Goal: Transaction & Acquisition: Download file/media

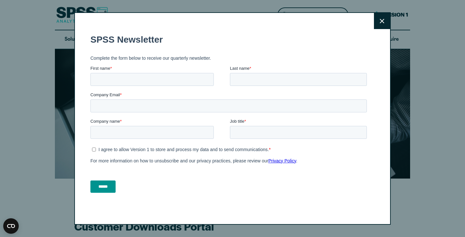
click at [382, 21] on icon at bounding box center [382, 21] width 5 height 5
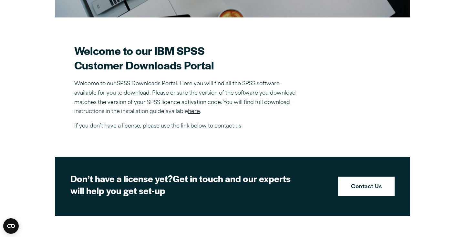
scroll to position [164, 0]
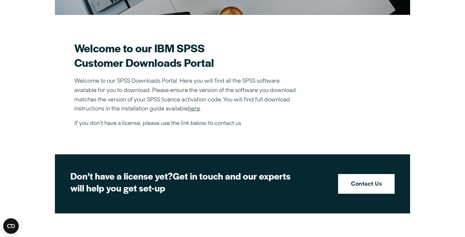
click at [196, 110] on link "here" at bounding box center [194, 109] width 12 height 5
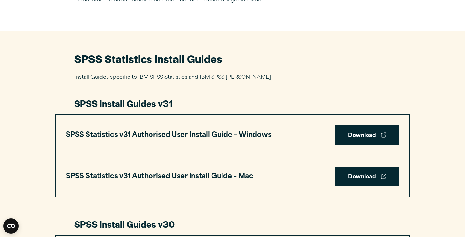
scroll to position [264, 0]
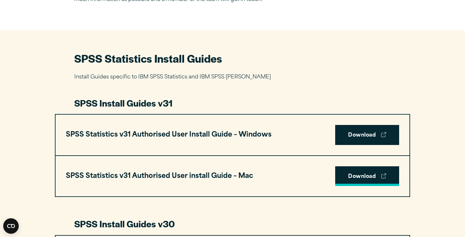
click at [351, 177] on link "Download" at bounding box center [367, 176] width 64 height 20
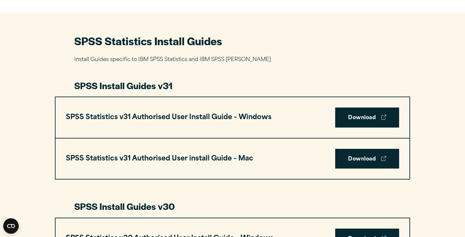
scroll to position [281, 0]
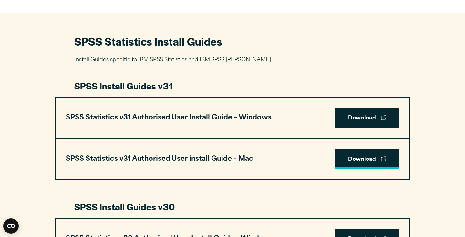
click at [365, 159] on link "Download" at bounding box center [367, 159] width 64 height 20
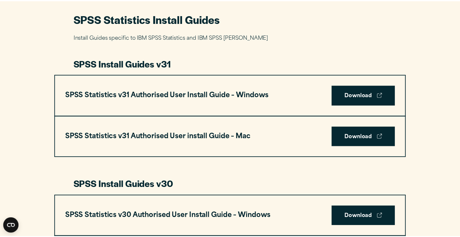
scroll to position [303, 0]
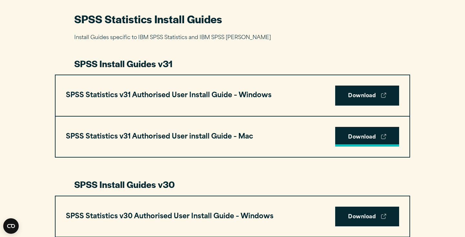
click at [351, 133] on link "Download" at bounding box center [367, 137] width 64 height 20
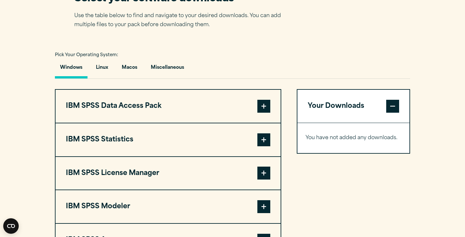
scroll to position [438, 0]
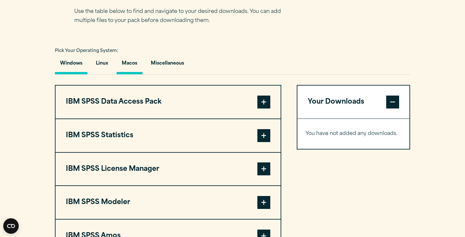
click at [132, 65] on button "Macos" at bounding box center [130, 65] width 26 height 18
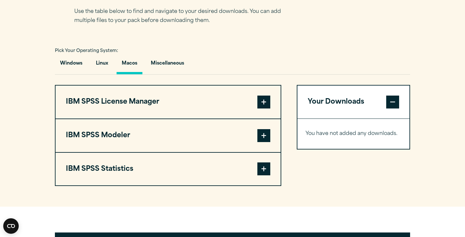
click at [263, 171] on span at bounding box center [263, 168] width 13 height 13
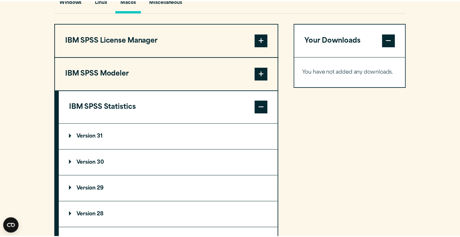
scroll to position [511, 0]
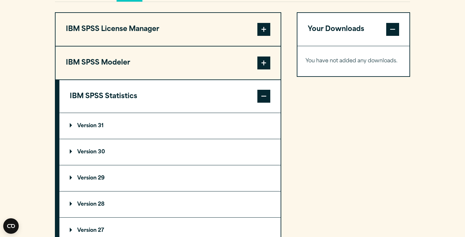
click at [102, 128] on p "Version 31" at bounding box center [87, 125] width 34 height 5
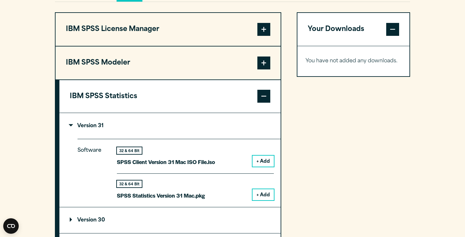
click at [265, 194] on button "+ Add" at bounding box center [263, 194] width 21 height 11
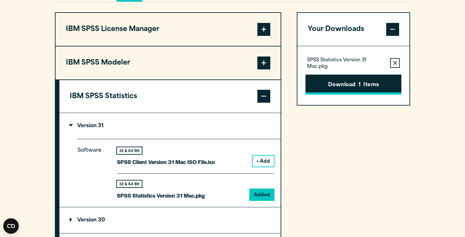
click at [351, 86] on button "Download 1 Items" at bounding box center [354, 85] width 96 height 20
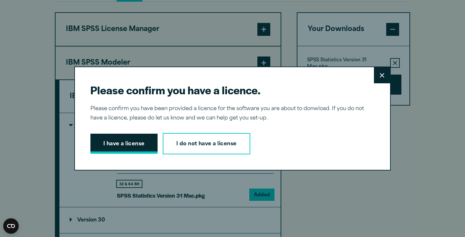
click at [147, 148] on button "I have a license" at bounding box center [123, 144] width 67 height 20
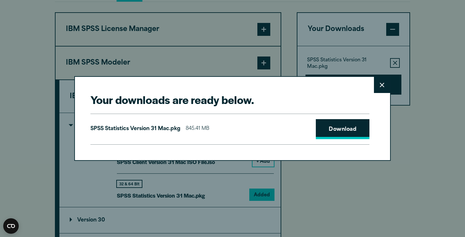
click at [347, 131] on link "Download" at bounding box center [343, 129] width 54 height 20
click at [382, 85] on icon at bounding box center [382, 85] width 5 height 5
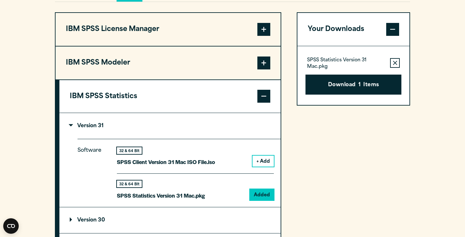
click at [263, 32] on span at bounding box center [263, 29] width 13 height 13
